Goal: Task Accomplishment & Management: Use online tool/utility

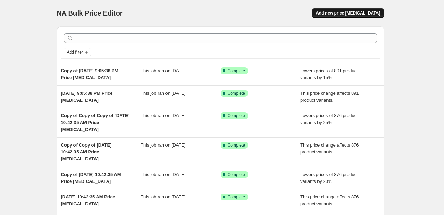
click at [354, 11] on span "Add new price [MEDICAL_DATA]" at bounding box center [348, 13] width 64 height 6
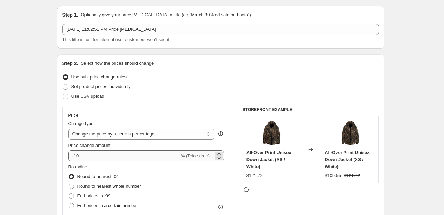
scroll to position [55, 0]
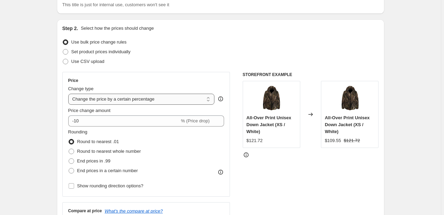
click at [128, 99] on select "Change the price to a certain amount Change the price by a certain amount Chang…" at bounding box center [141, 98] width 147 height 11
click at [69, 93] on select "Change the price to a certain amount Change the price by a certain amount Chang…" at bounding box center [141, 98] width 147 height 11
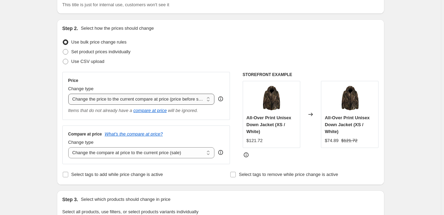
click at [184, 97] on select "Change the price to a certain amount Change the price by a certain amount Chang…" at bounding box center [141, 98] width 147 height 11
click at [69, 93] on select "Change the price to a certain amount Change the price by a certain amount Chang…" at bounding box center [141, 98] width 147 height 11
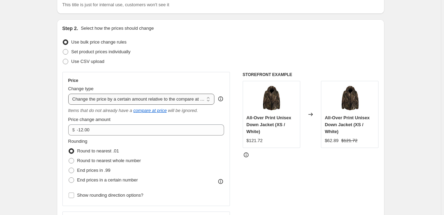
click at [166, 98] on select "Change the price to a certain amount Change the price by a certain amount Chang…" at bounding box center [141, 98] width 147 height 11
select select "pcap"
click at [69, 93] on select "Change the price to a certain amount Change the price by a certain amount Chang…" at bounding box center [141, 98] width 147 height 11
type input "-20"
click at [145, 99] on select "Change the price to a certain amount Change the price by a certain amount Chang…" at bounding box center [141, 98] width 147 height 11
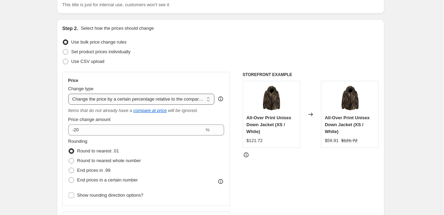
click at [69, 93] on select "Change the price to a certain amount Change the price by a certain amount Chang…" at bounding box center [141, 98] width 147 height 11
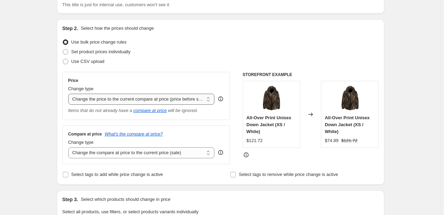
click at [144, 98] on select "Change the price to a certain amount Change the price by a certain amount Chang…" at bounding box center [141, 98] width 147 height 11
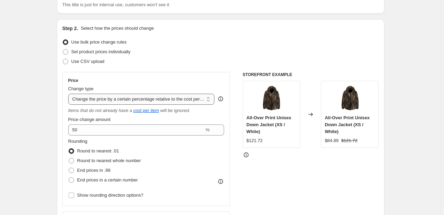
click at [126, 99] on select "Change the price to a certain amount Change the price by a certain amount Chang…" at bounding box center [141, 98] width 147 height 11
select select "pcap"
click at [69, 93] on select "Change the price to a certain amount Change the price by a certain amount Chang…" at bounding box center [141, 98] width 147 height 11
type input "-20"
click at [129, 98] on select "Change the price to a certain amount Change the price by a certain amount Chang…" at bounding box center [141, 98] width 147 height 11
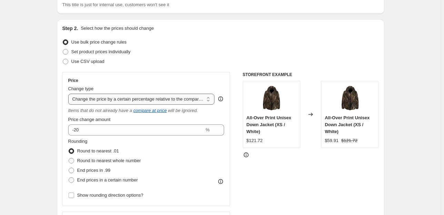
select select "ecap"
click at [69, 93] on select "Change the price to a certain amount Change the price by a certain amount Chang…" at bounding box center [141, 98] width 147 height 11
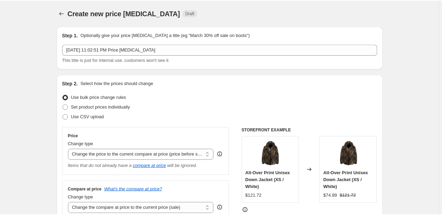
scroll to position [0, 0]
